Goal: Task Accomplishment & Management: Use online tool/utility

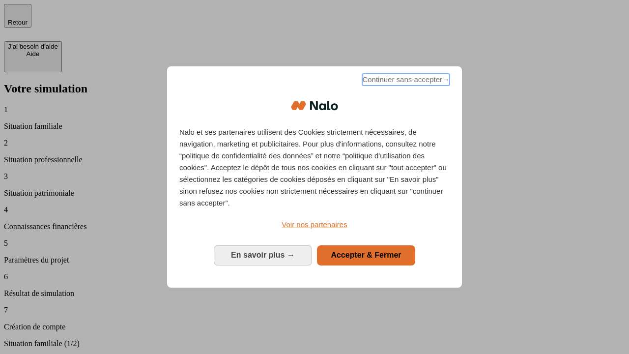
click at [405, 81] on span "Continuer sans accepter →" at bounding box center [405, 80] width 87 height 12
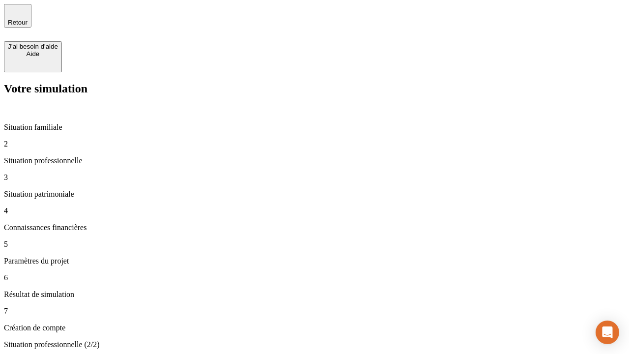
type input "30 000"
type input "40 000"
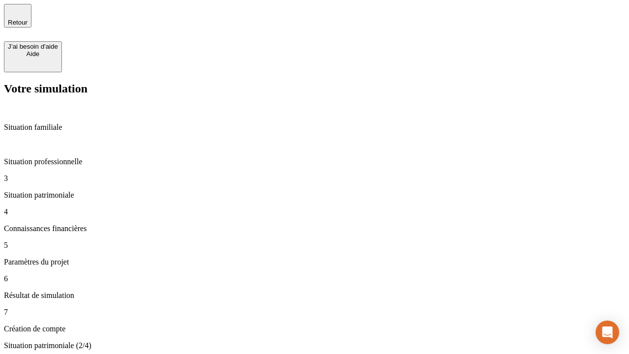
type input "1 100"
type input "20"
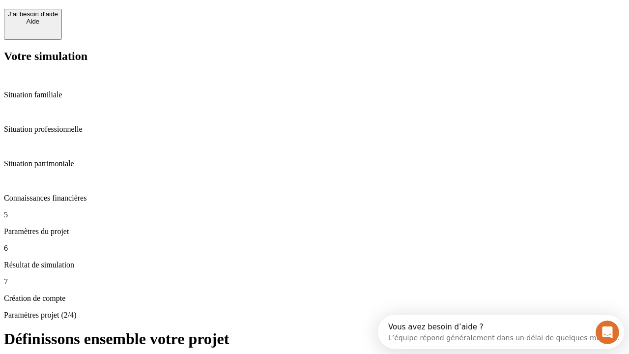
scroll to position [19, 0]
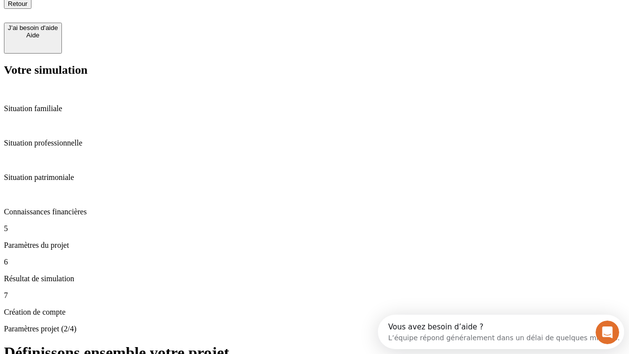
type input "40"
type input "62"
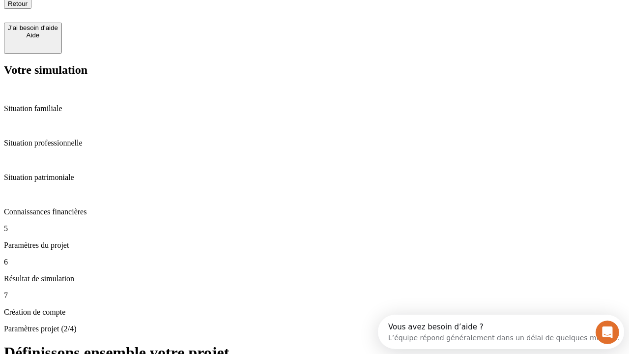
type input "50 000"
type input "640"
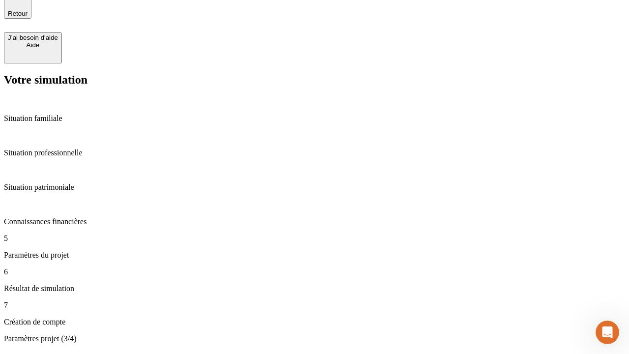
scroll to position [19, 0]
